Goal: Task Accomplishment & Management: Manage account settings

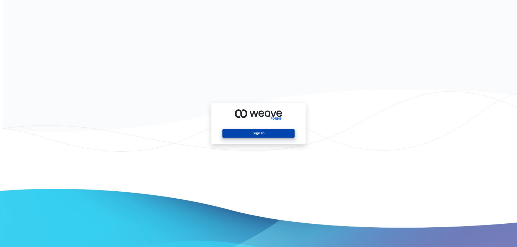
click at [259, 132] on button "Sign In" at bounding box center [258, 133] width 72 height 9
click at [257, 130] on button "Sign In" at bounding box center [258, 133] width 72 height 9
